Goal: Information Seeking & Learning: Understand process/instructions

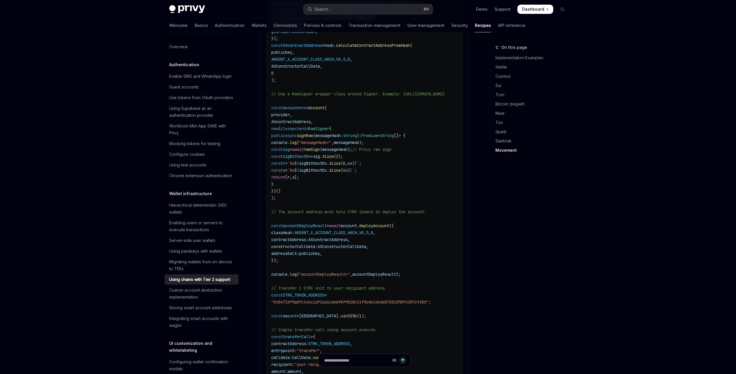
scroll to position [1596, 0]
click at [301, 93] on span "// Use a RawSigner wrapper class around Signer. Example: [URL][DOMAIN_NAME]" at bounding box center [358, 94] width 174 height 5
copy span "RawSigner"
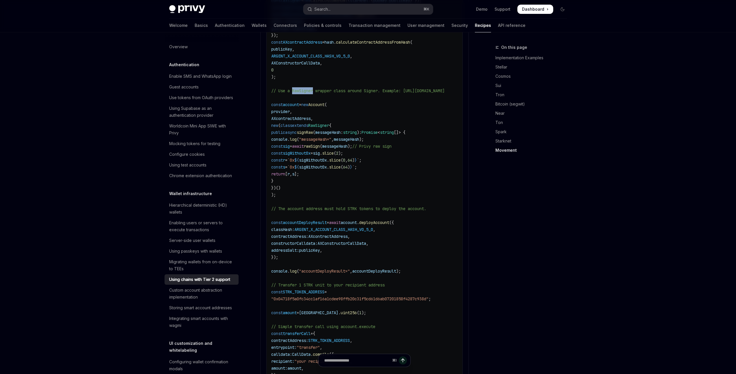
scroll to position [1602, 0]
click at [412, 119] on code "import { RpcProvider , hash , CallData , CairoOption , CairoOptionVariant , Cai…" at bounding box center [364, 127] width 187 height 583
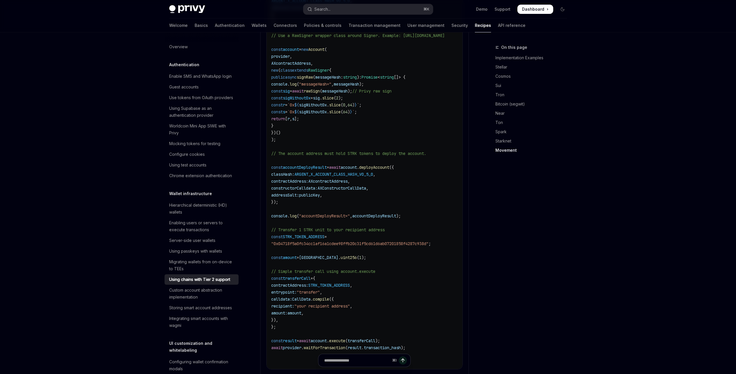
scroll to position [1659, 0]
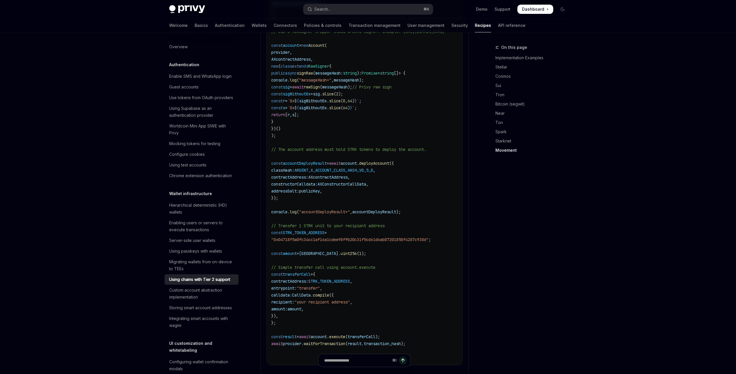
click at [352, 98] on span "64" at bounding box center [350, 100] width 5 height 5
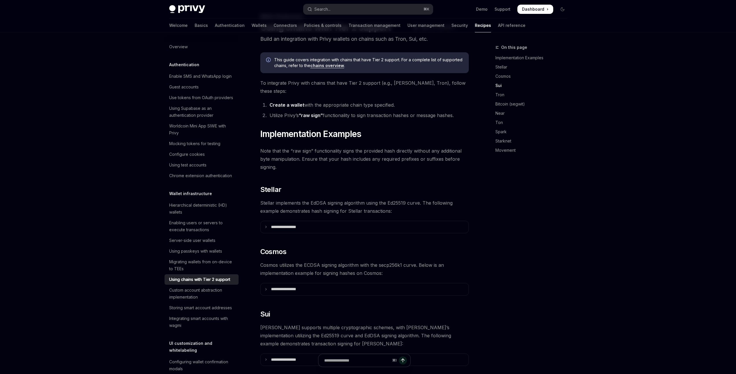
scroll to position [0, 0]
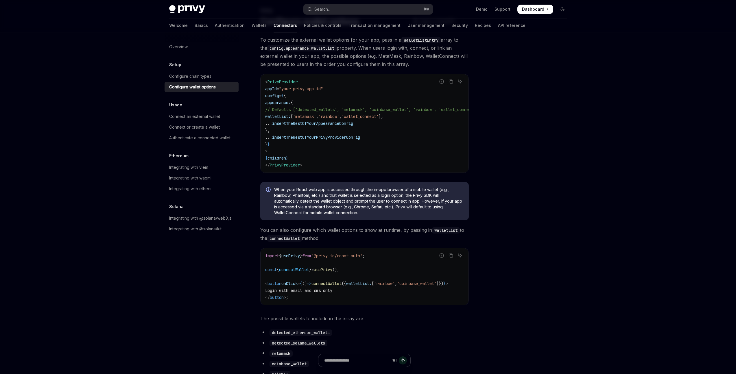
scroll to position [29, 0]
